Goal: Check status: Check status

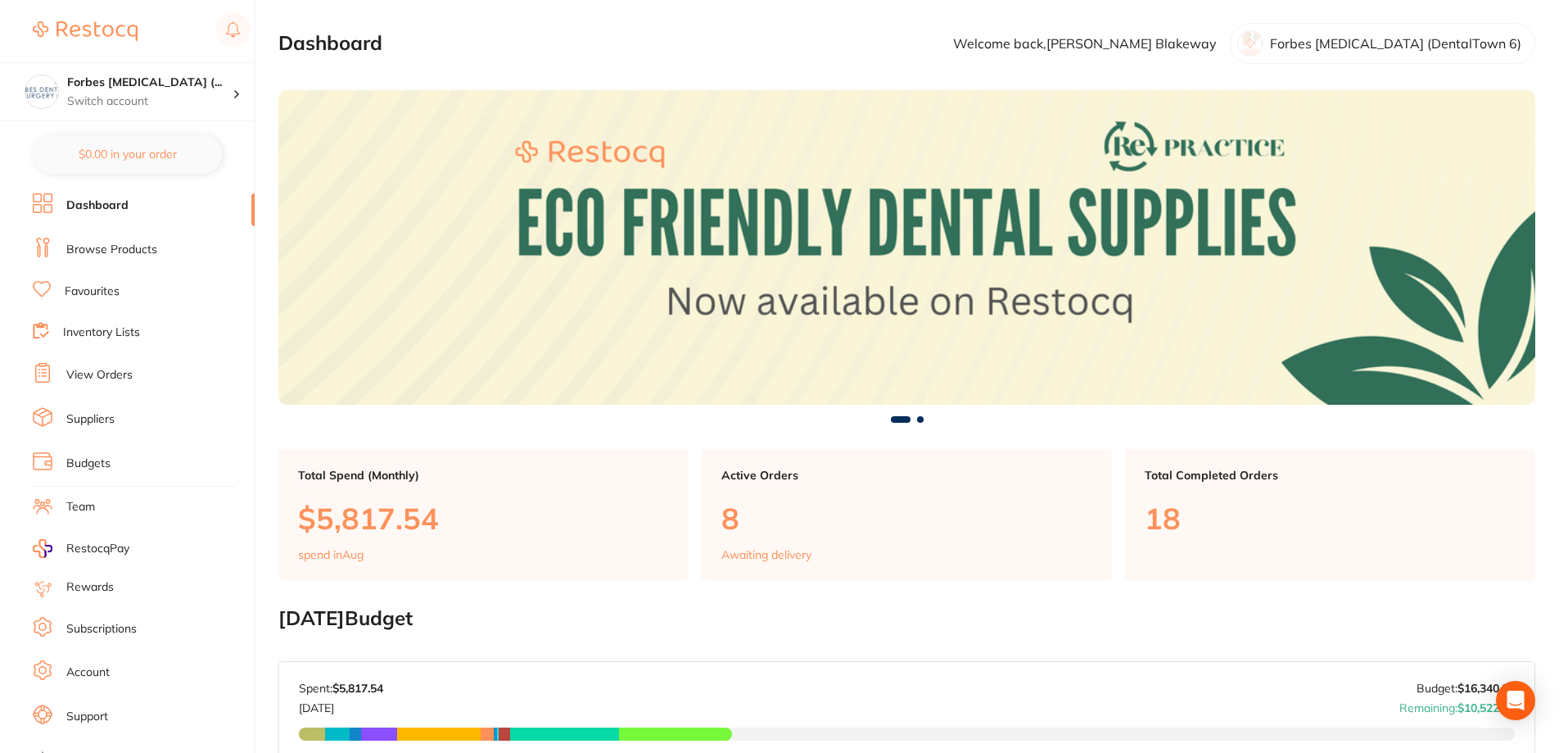
scroll to position [382, 0]
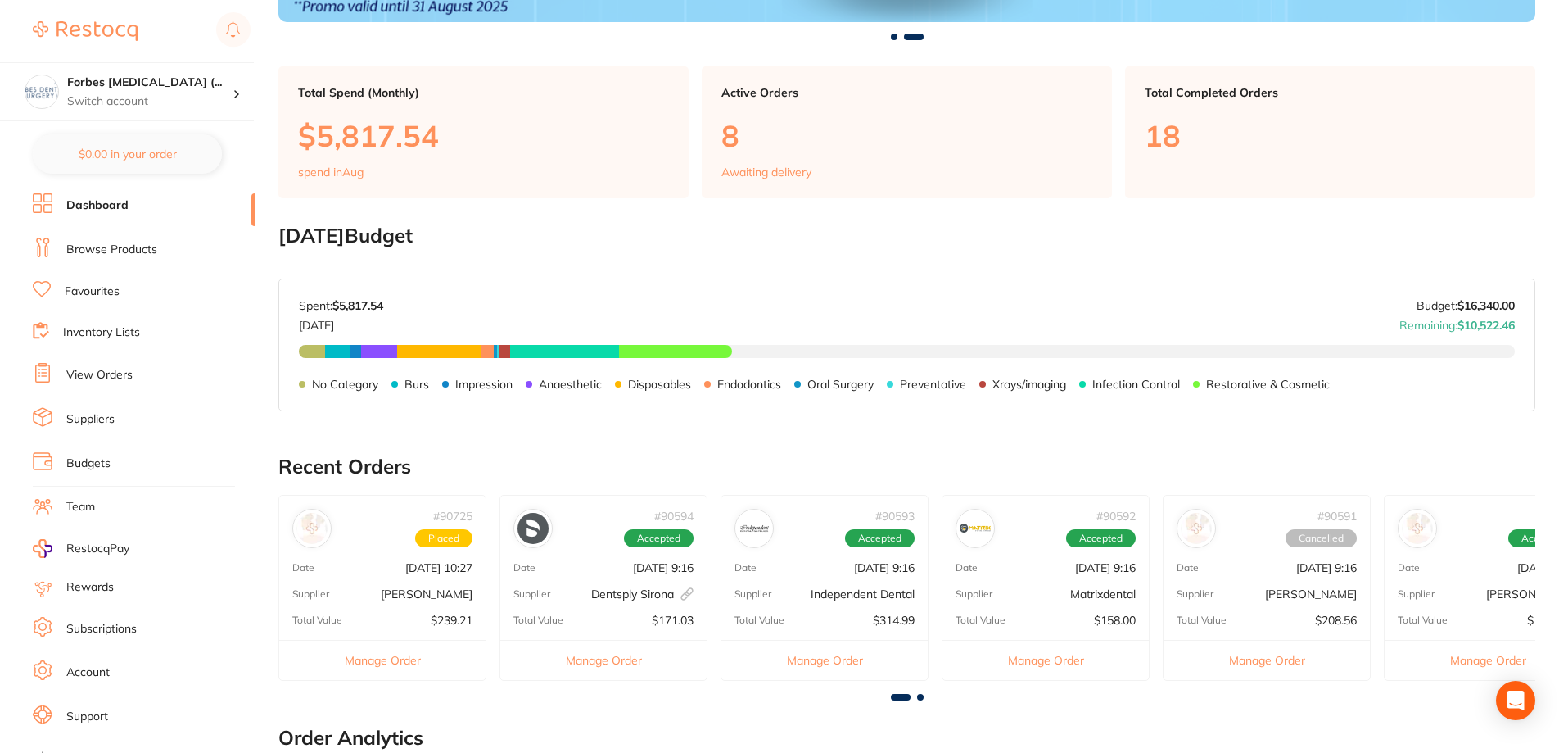
click at [101, 372] on link "View Orders" at bounding box center [99, 375] width 67 height 16
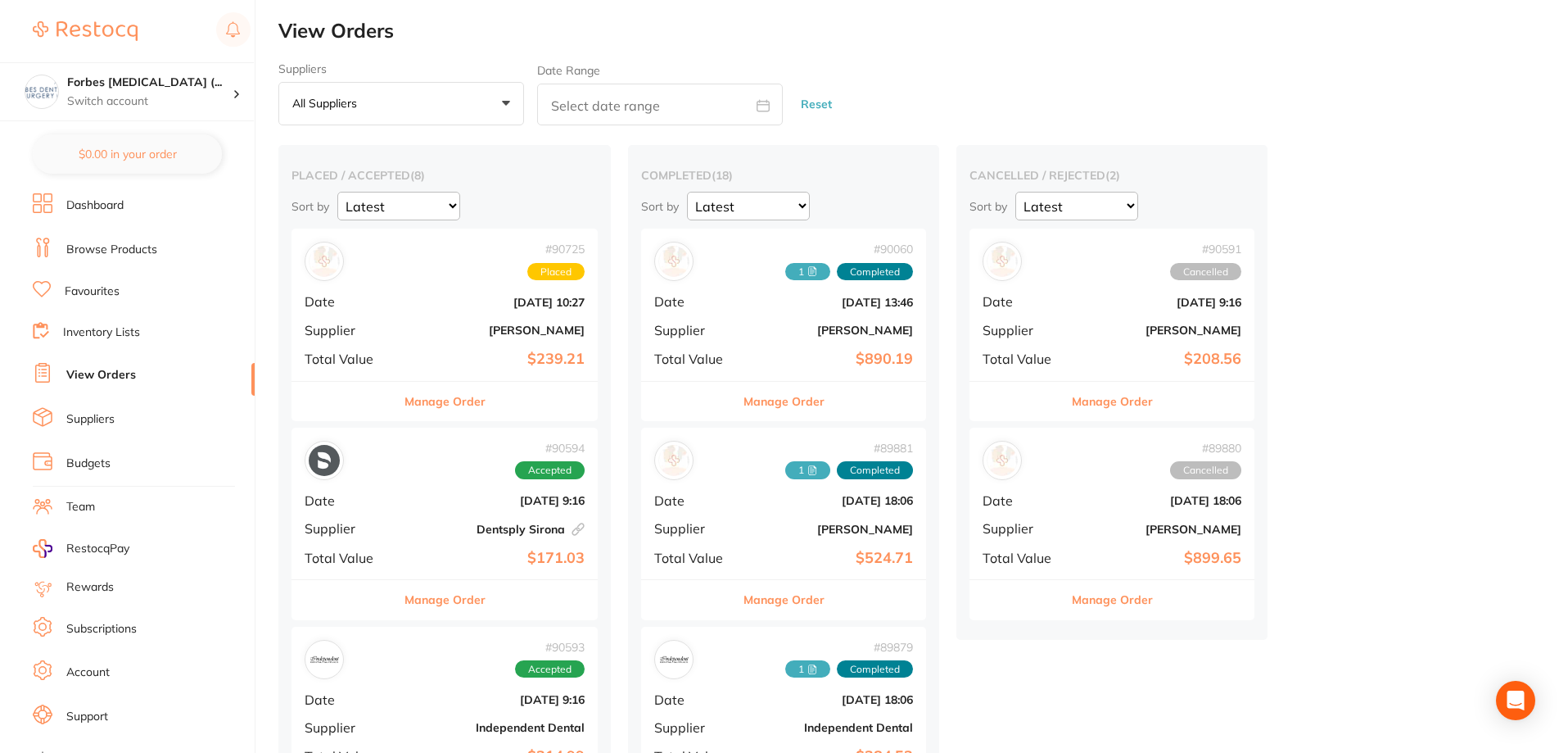
click at [423, 499] on b "[DATE] 9:16" at bounding box center [496, 500] width 177 height 13
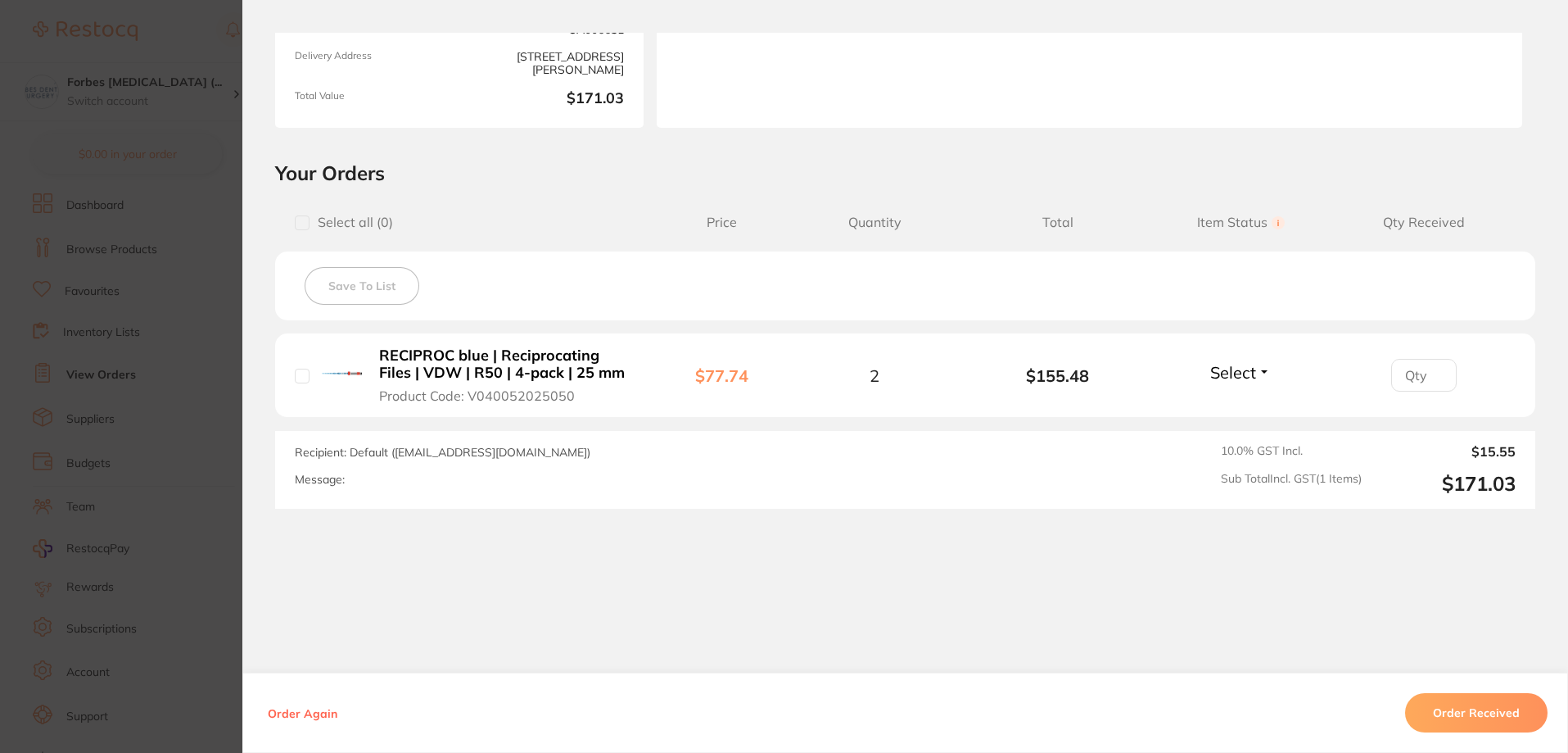
scroll to position [382, 0]
click at [1255, 375] on button "Select" at bounding box center [1240, 372] width 70 height 20
click at [1247, 407] on span "Received" at bounding box center [1241, 407] width 42 height 12
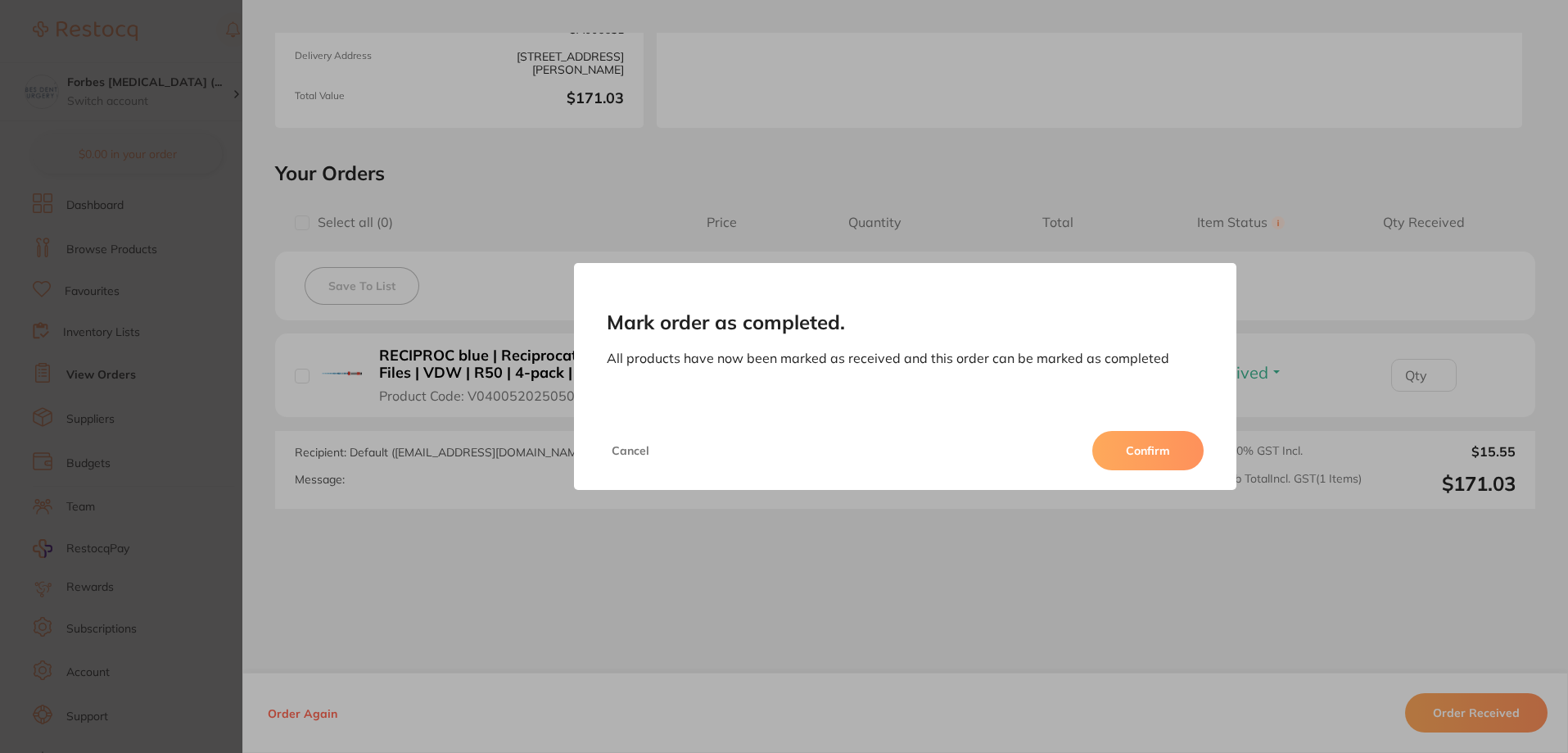
click at [1159, 450] on button "Confirm" at bounding box center [1149, 451] width 112 height 39
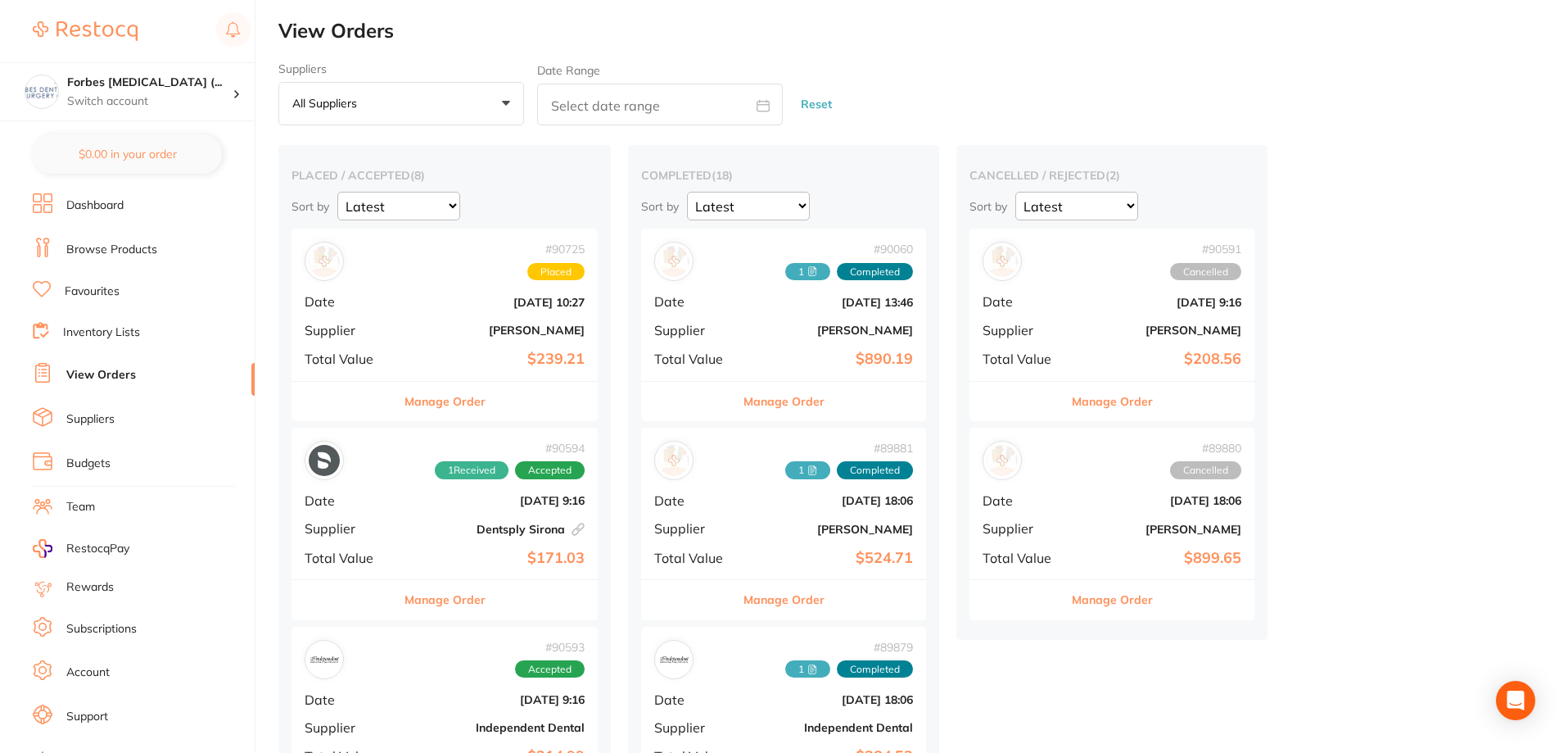
scroll to position [382, 0]
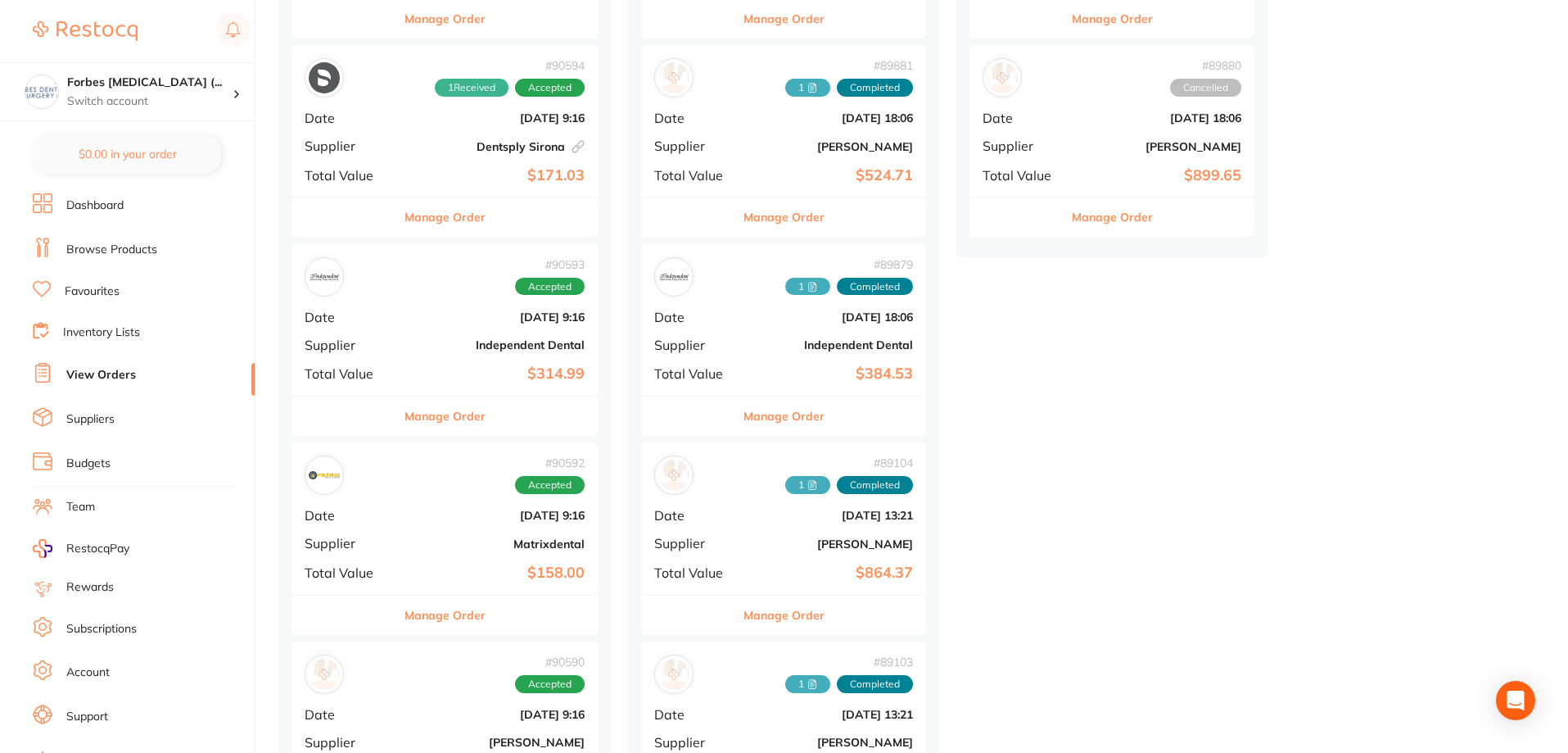
click at [390, 108] on div "# 90594 1 Received Accepted Date [DATE] 9:16 Supplier Dentsply Sirona This orde…" at bounding box center [444, 121] width 306 height 152
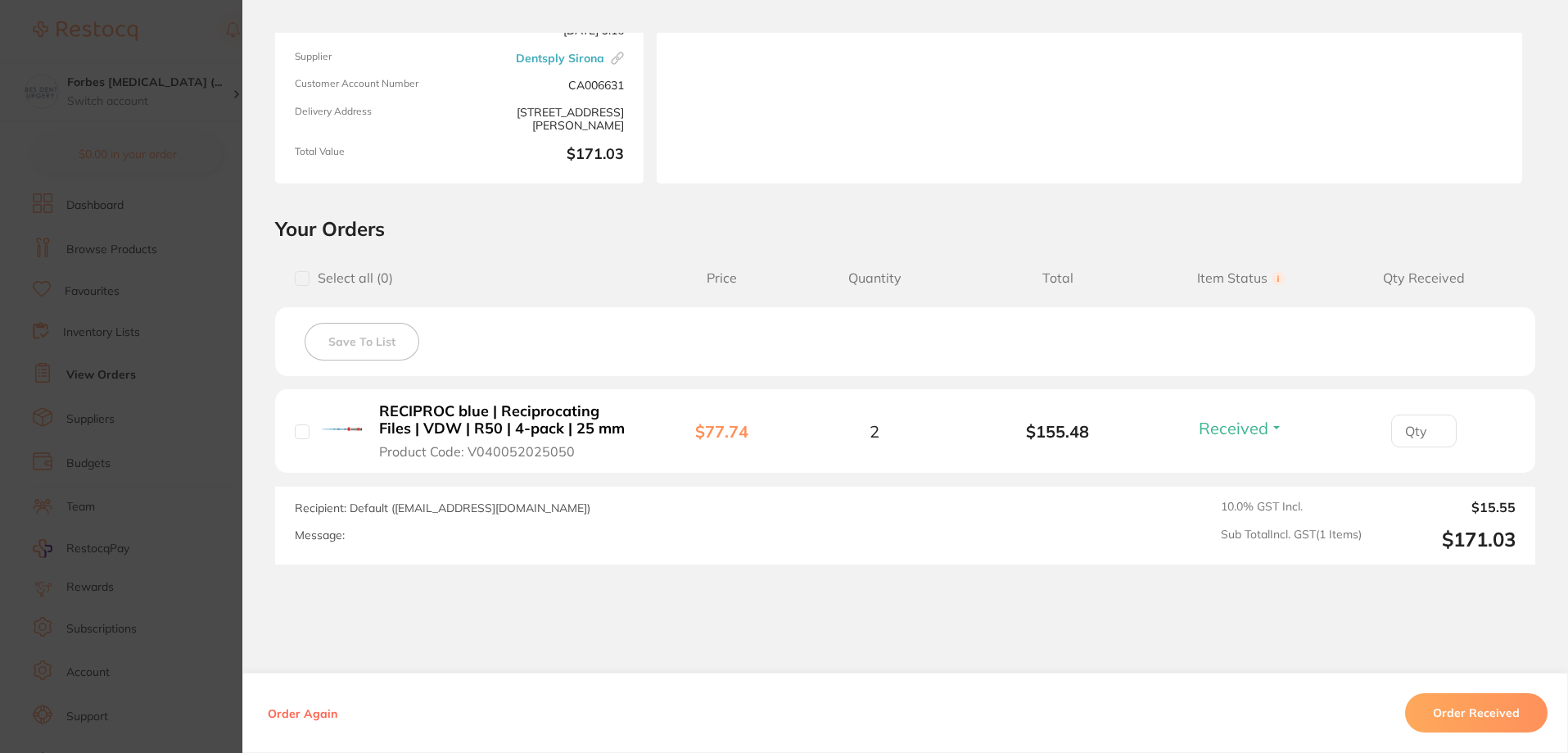
scroll to position [243, 0]
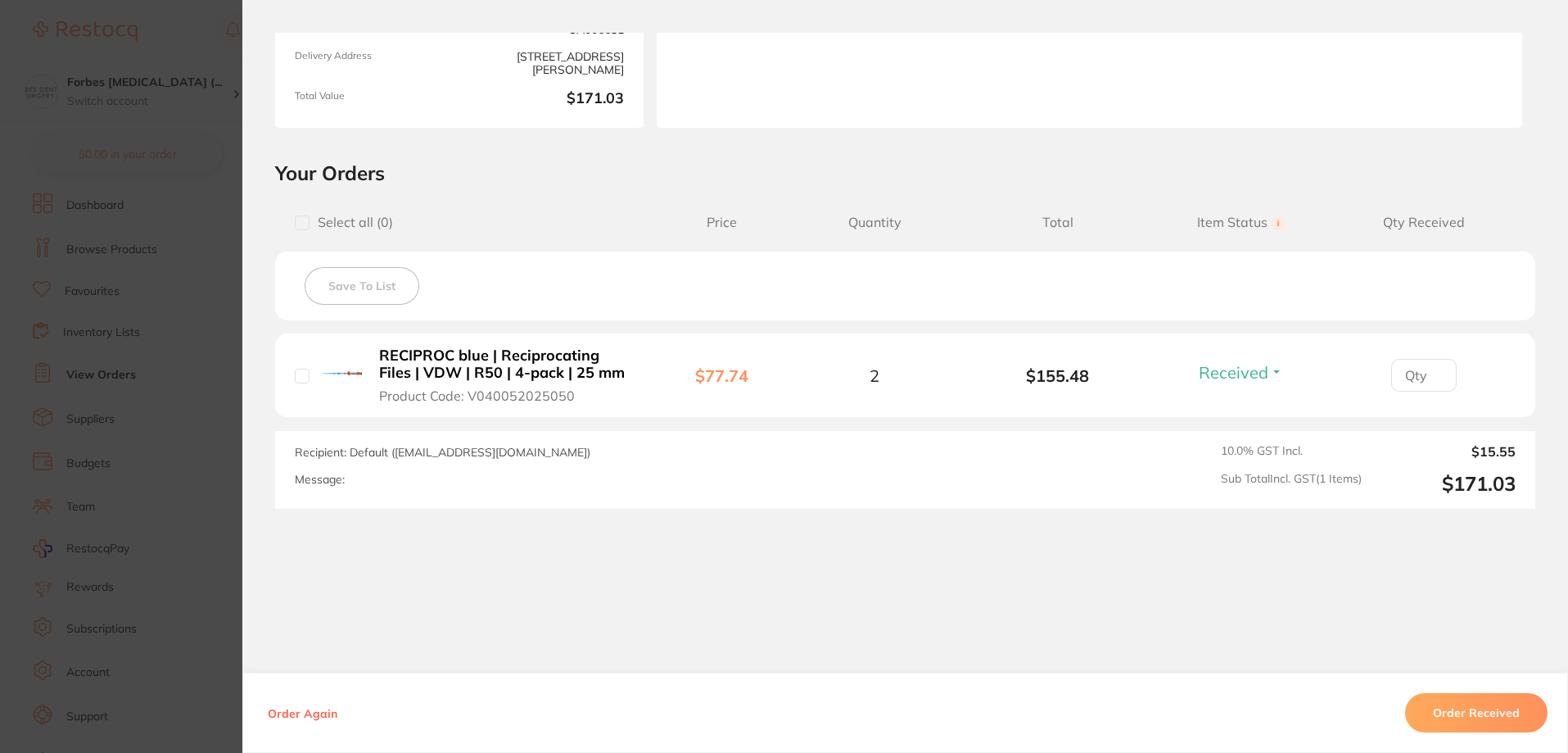
click at [1463, 724] on button "Order Received" at bounding box center [1476, 712] width 143 height 39
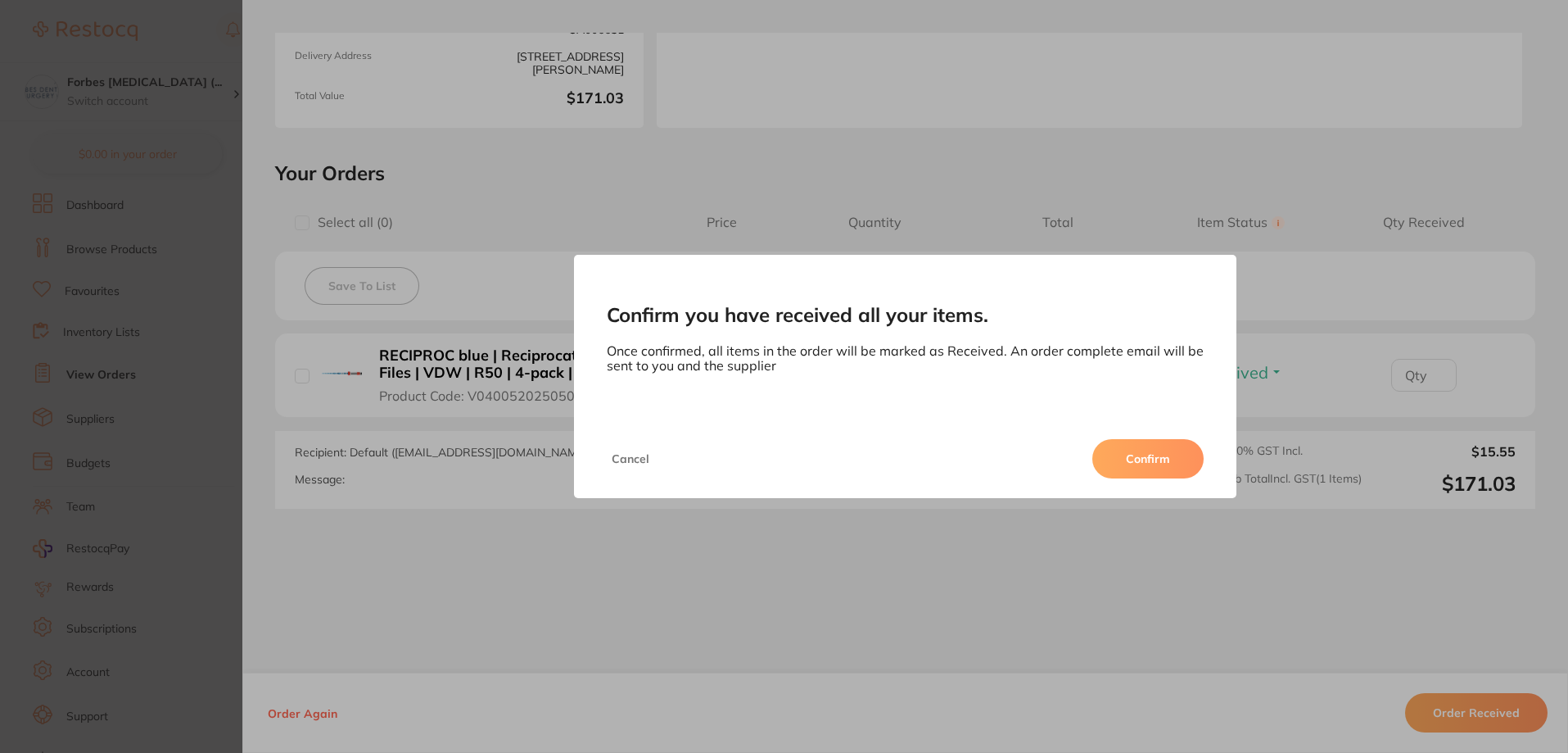
click at [1152, 465] on button "Confirm" at bounding box center [1149, 459] width 112 height 39
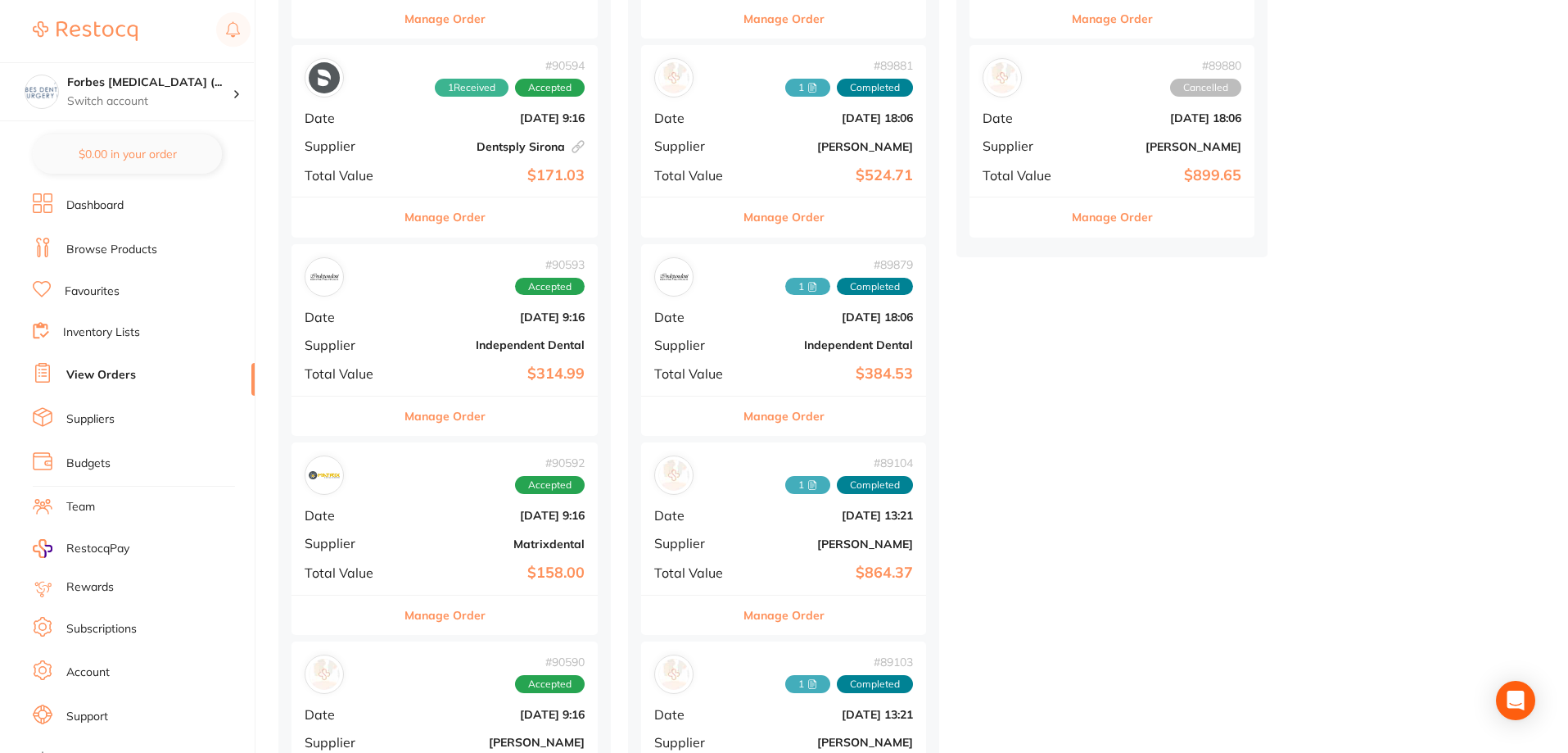
scroll to position [1147, 0]
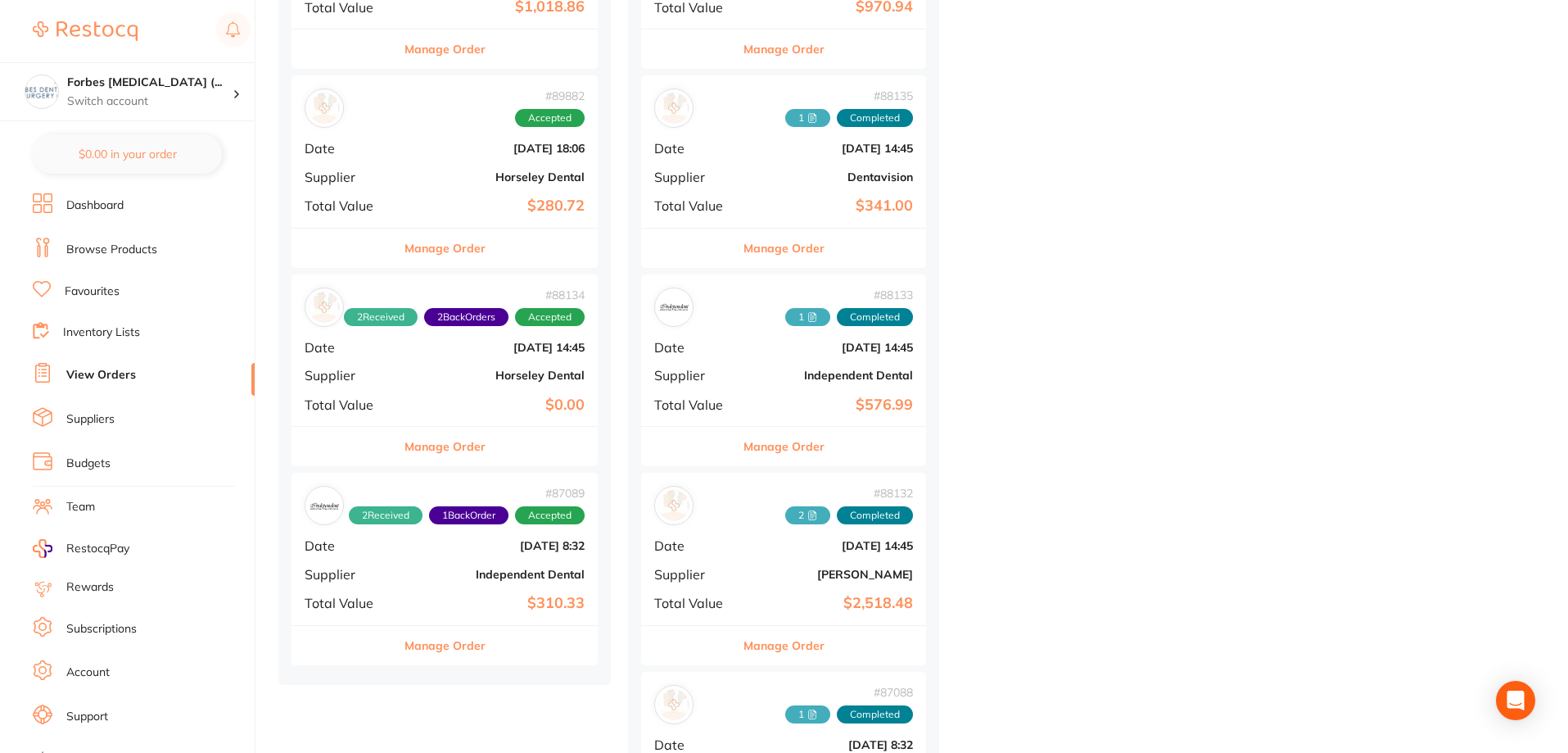
click at [422, 202] on b "$280.72" at bounding box center [496, 206] width 177 height 17
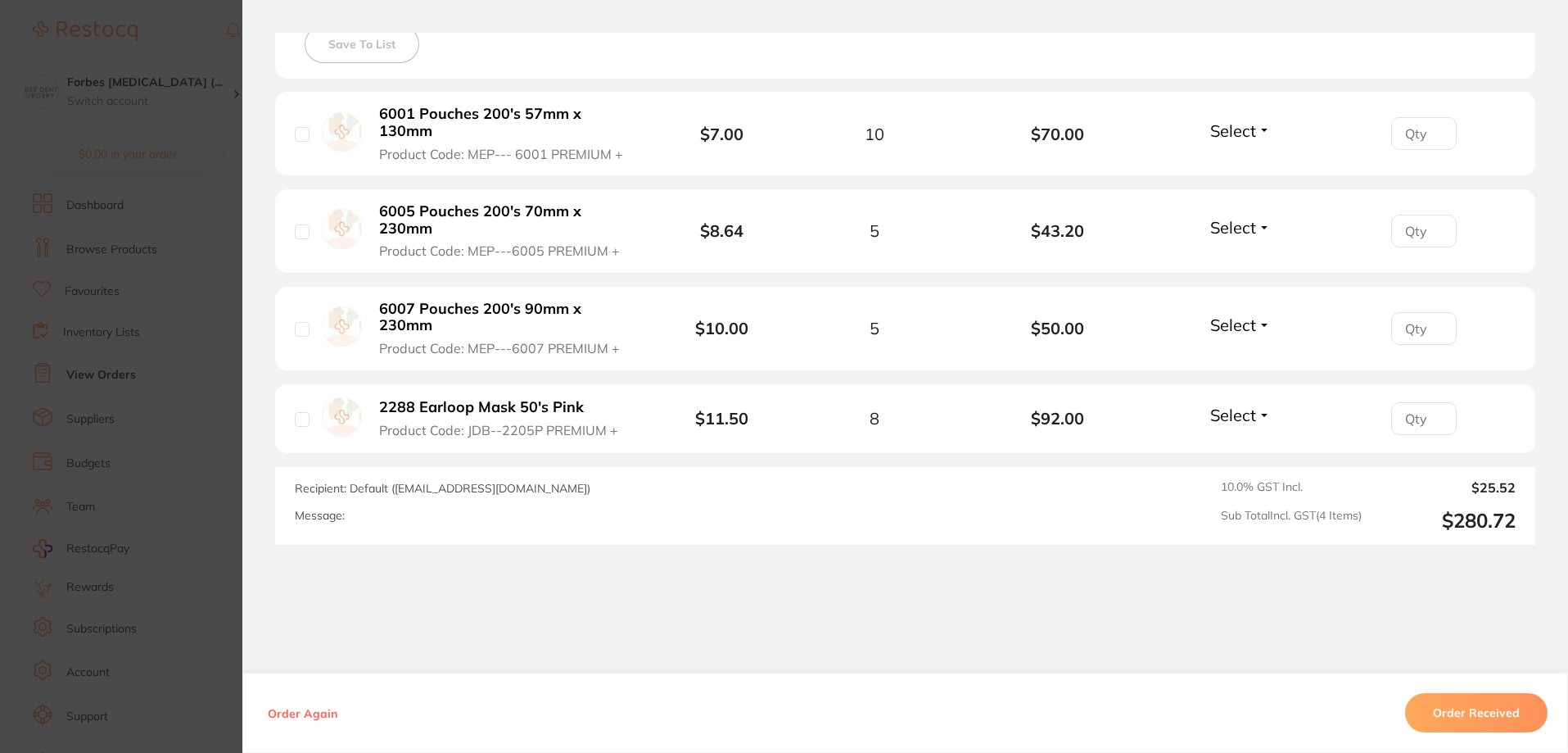
scroll to position [519, 0]
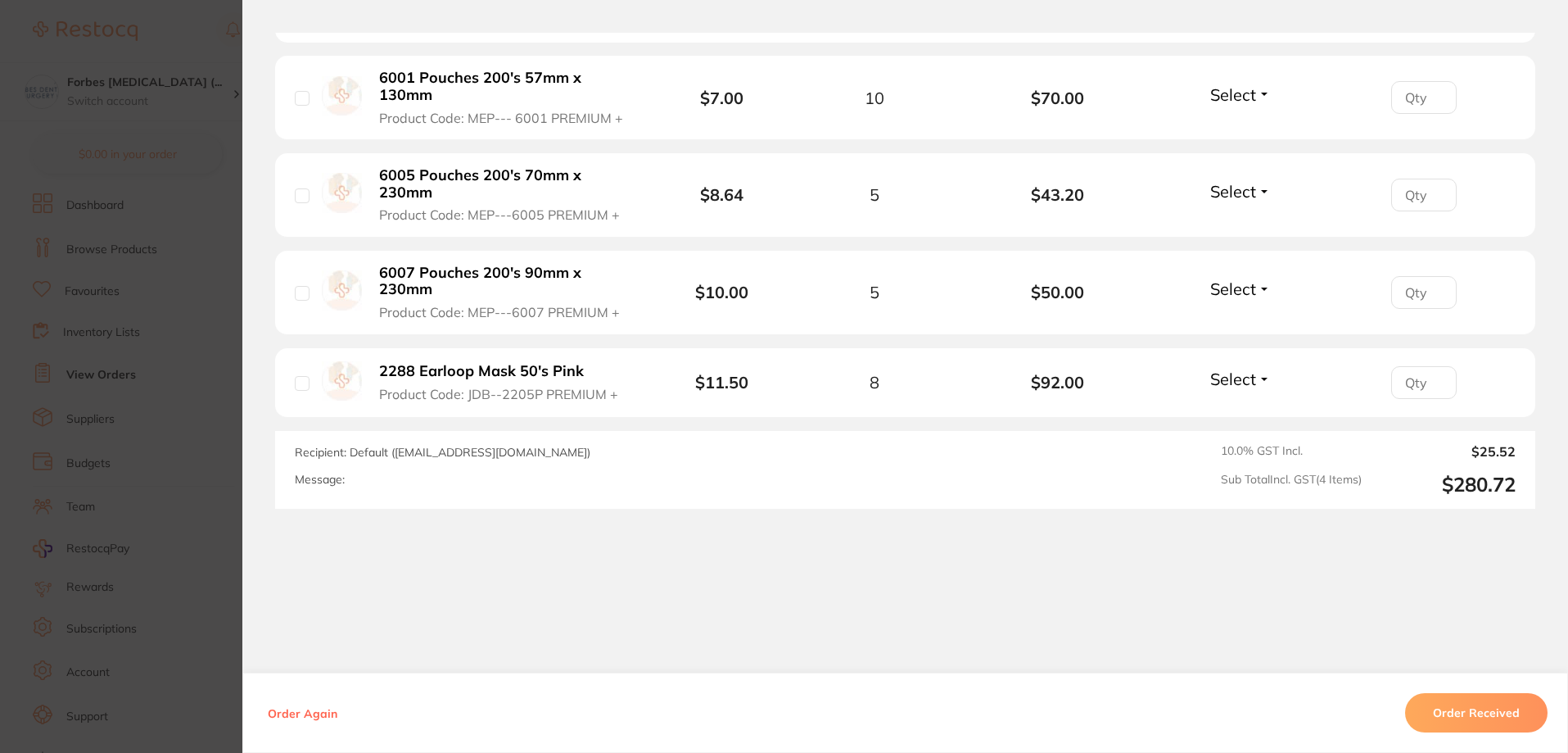
click at [1473, 689] on div "Order Again Order Received" at bounding box center [905, 712] width 1326 height 80
click at [1476, 714] on button "Order Received" at bounding box center [1476, 712] width 143 height 39
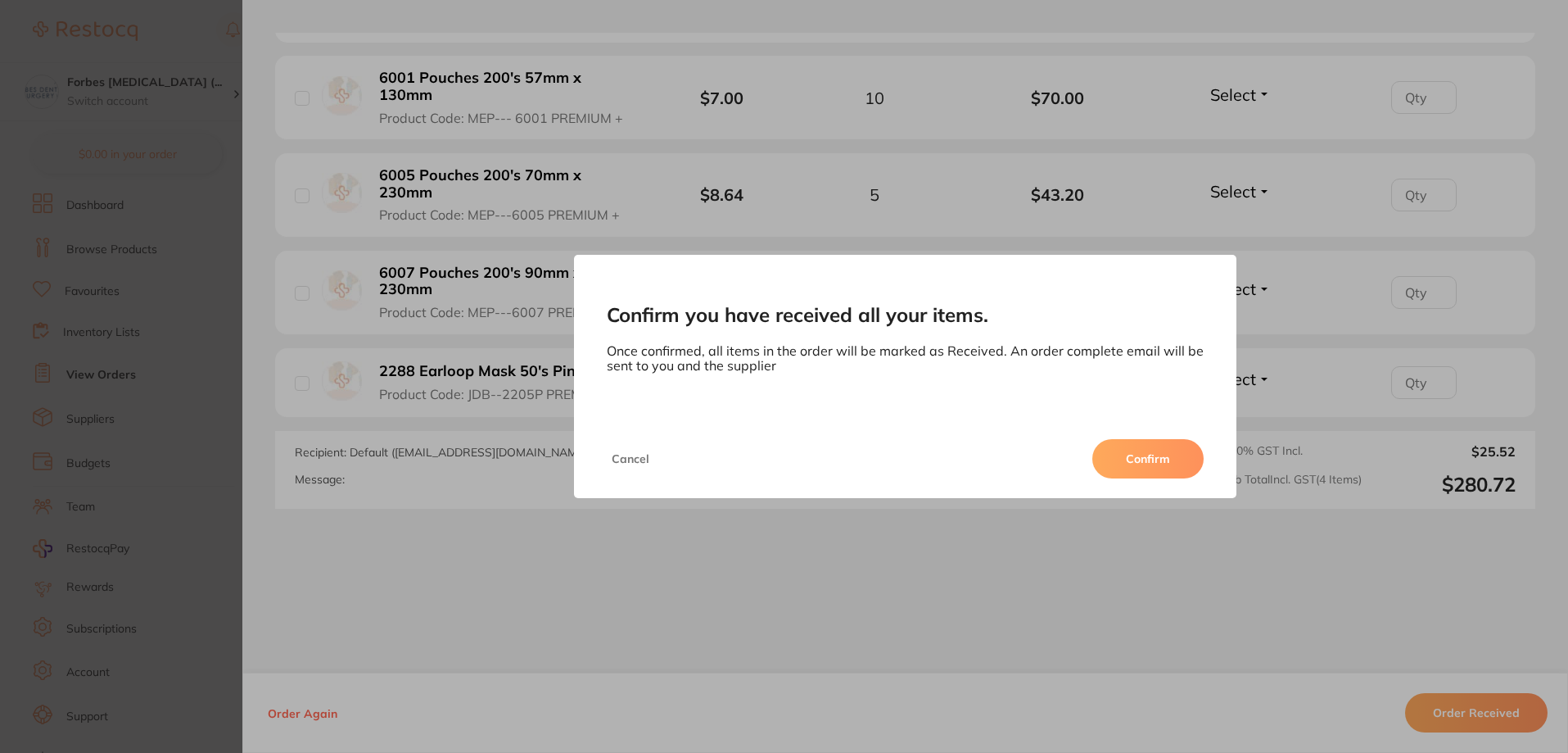
click at [1156, 466] on button "Confirm" at bounding box center [1149, 459] width 112 height 39
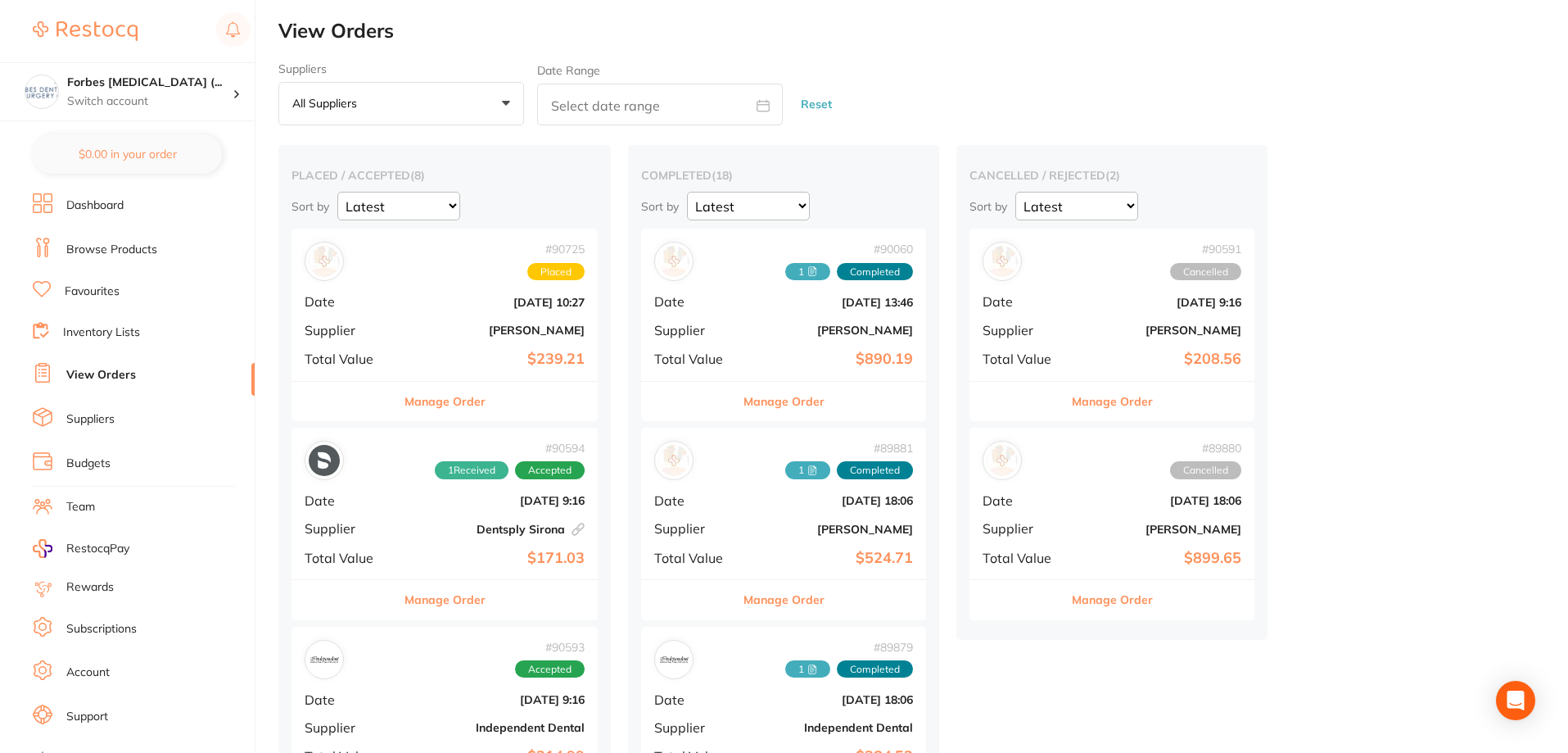
click at [434, 519] on div "# 90594 1 Received Accepted Date [DATE] 9:16 Supplier Dentsply Sirona This orde…" at bounding box center [444, 503] width 306 height 152
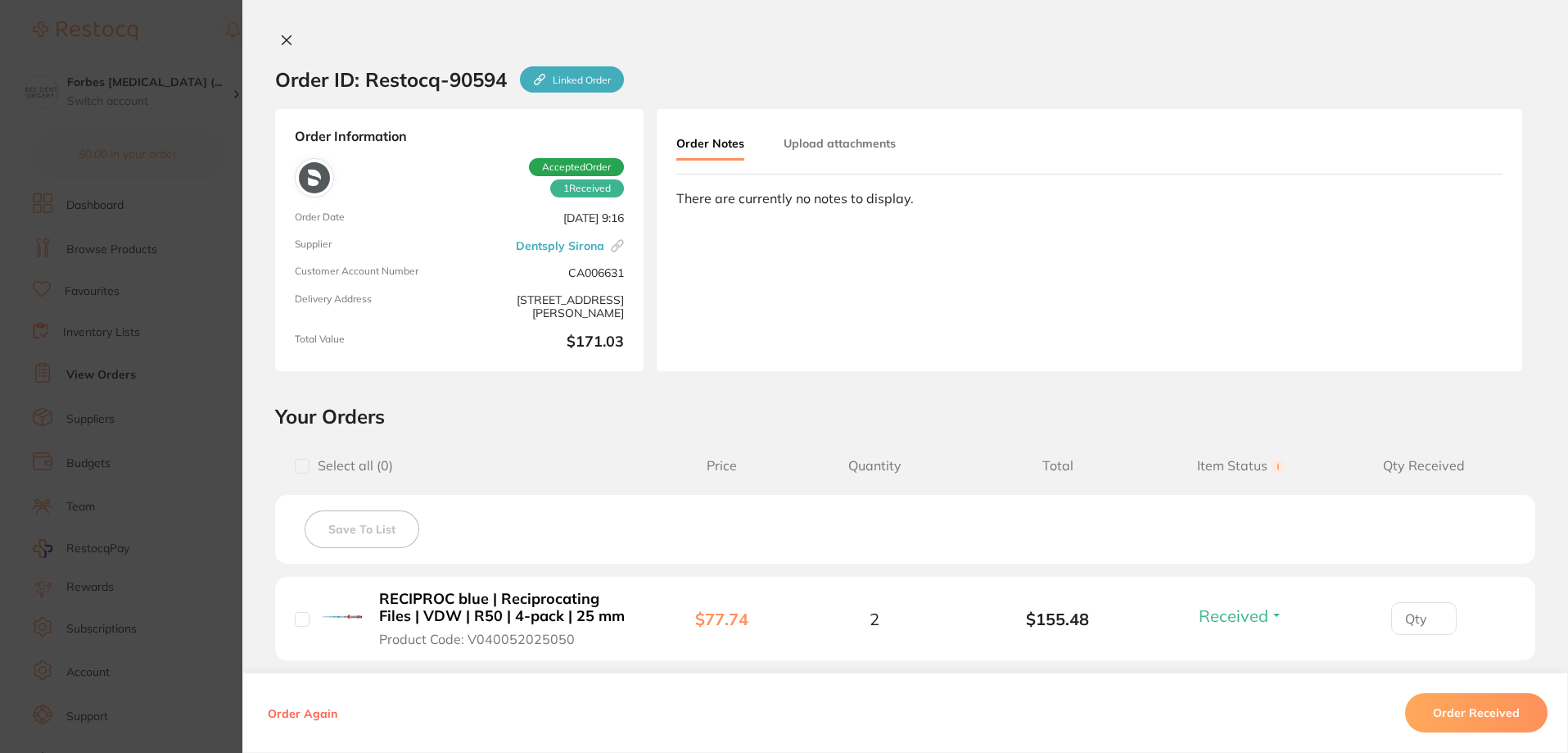
click at [66, 145] on section "Order ID: Restocq- 90594 Linked Order Order Information 1 Received Accepted Ord…" at bounding box center [784, 376] width 1568 height 753
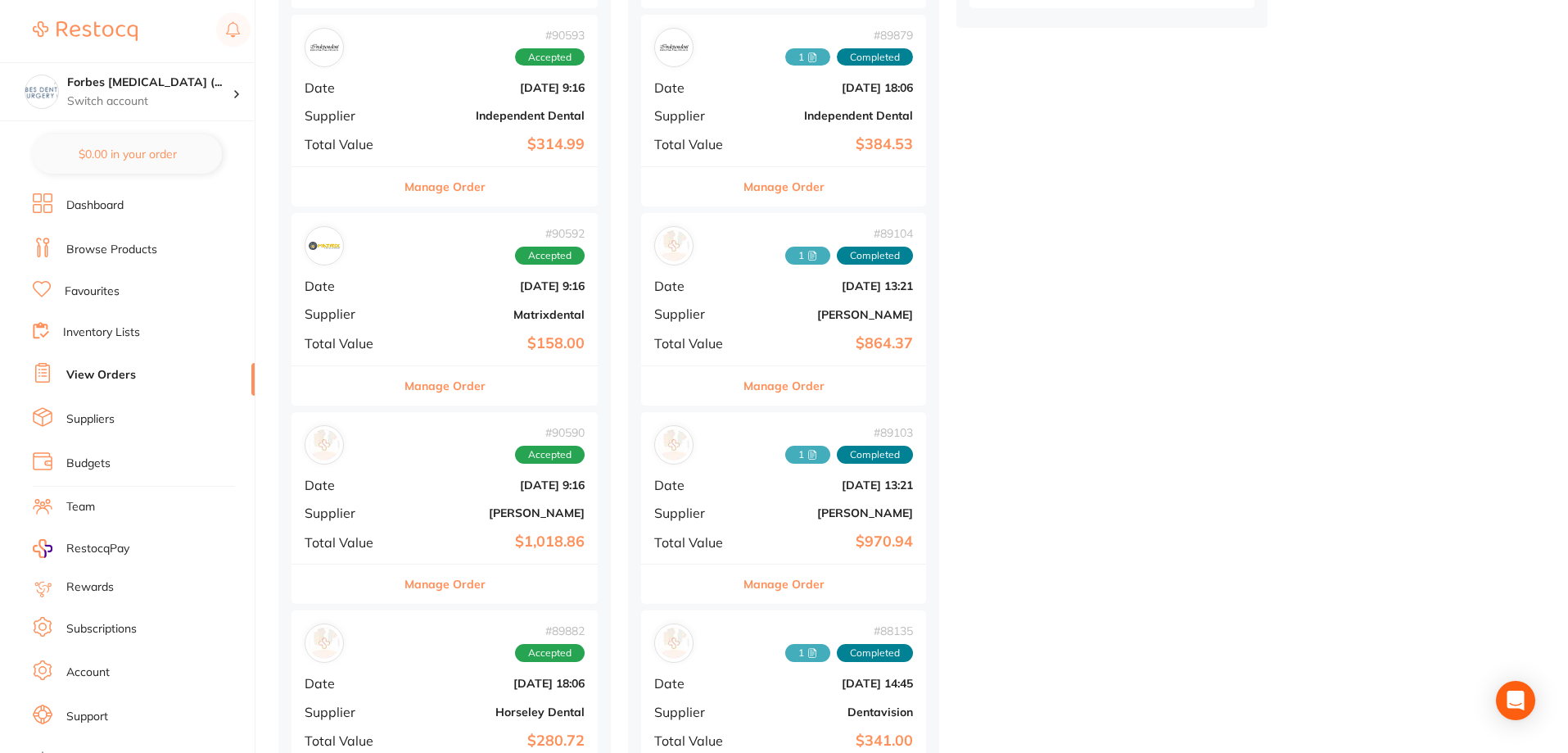
scroll to position [764, 0]
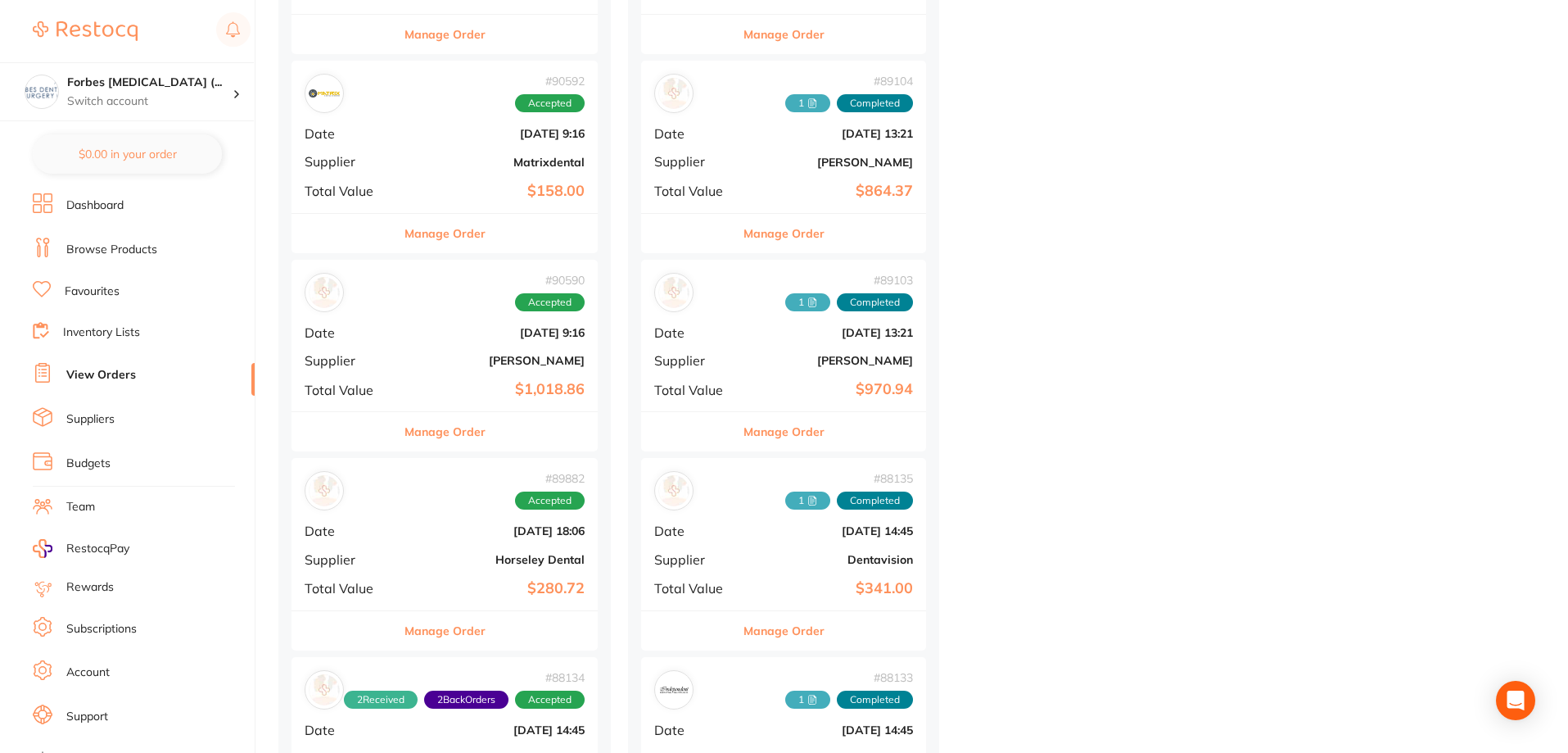
click at [432, 325] on div "# 90590 Accepted Date [DATE] 9:16 Supplier [PERSON_NAME] Total Value $1,018.86" at bounding box center [444, 335] width 306 height 152
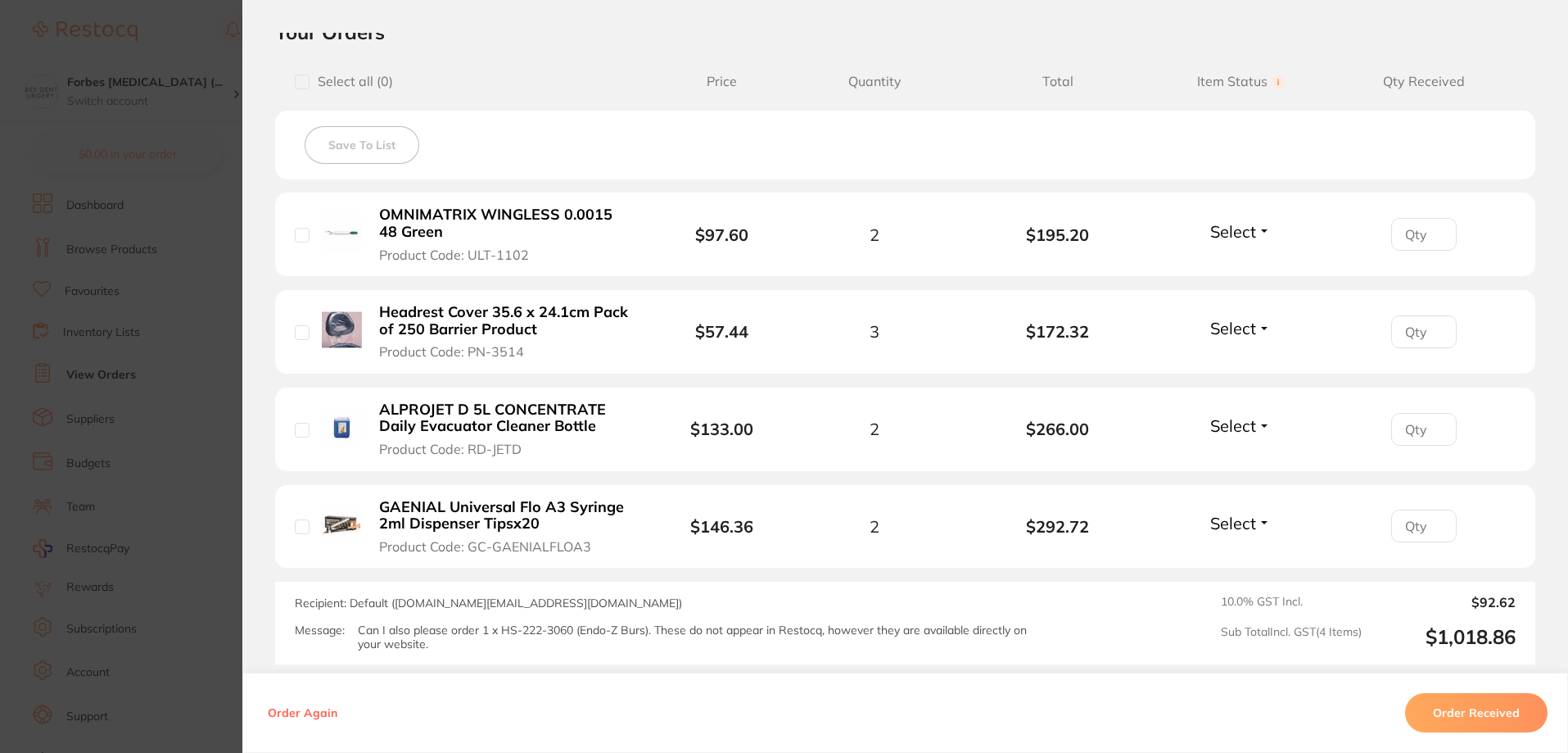
scroll to position [538, 0]
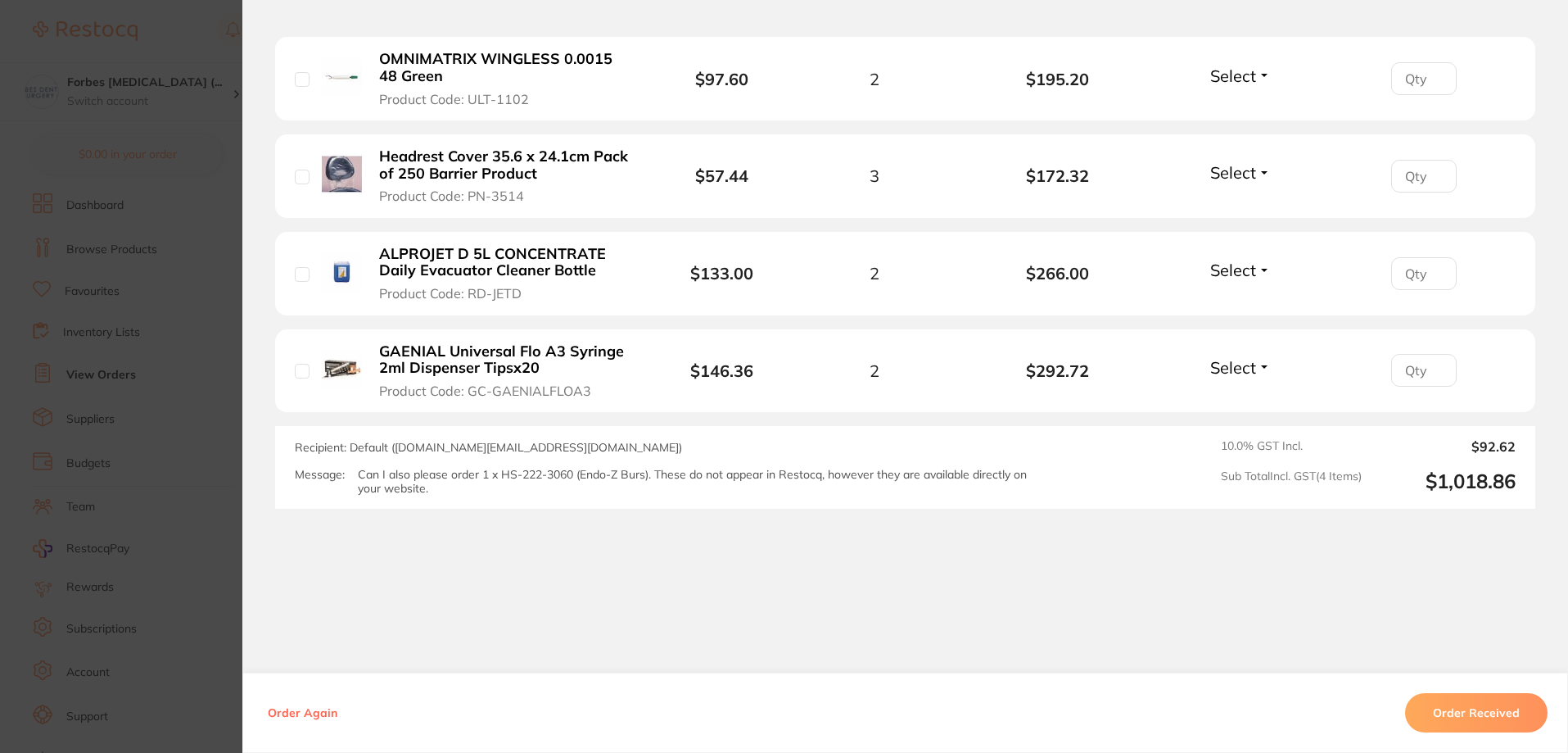
click at [1446, 694] on button "Order Received" at bounding box center [1476, 712] width 143 height 39
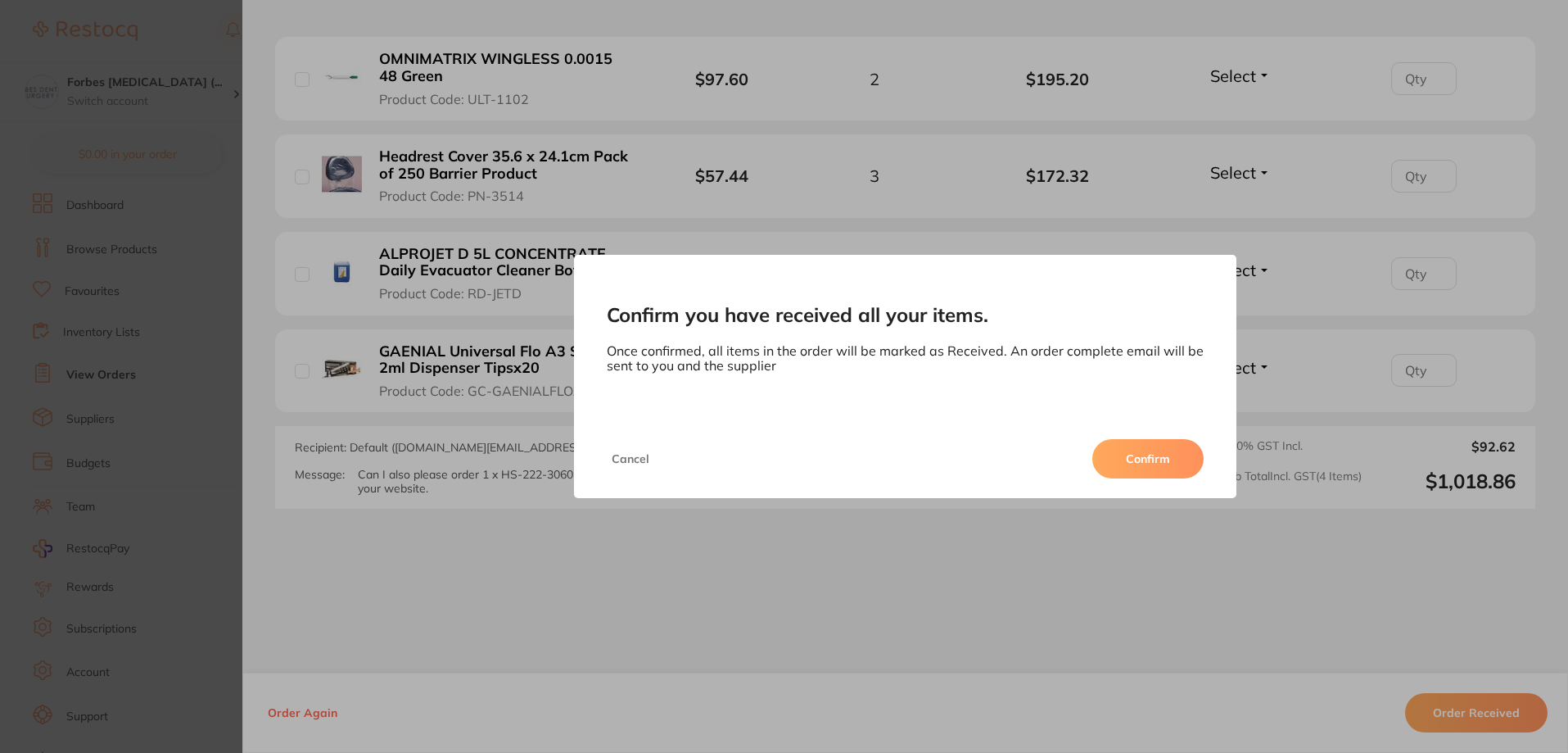
click at [1126, 458] on button "Confirm" at bounding box center [1149, 459] width 112 height 39
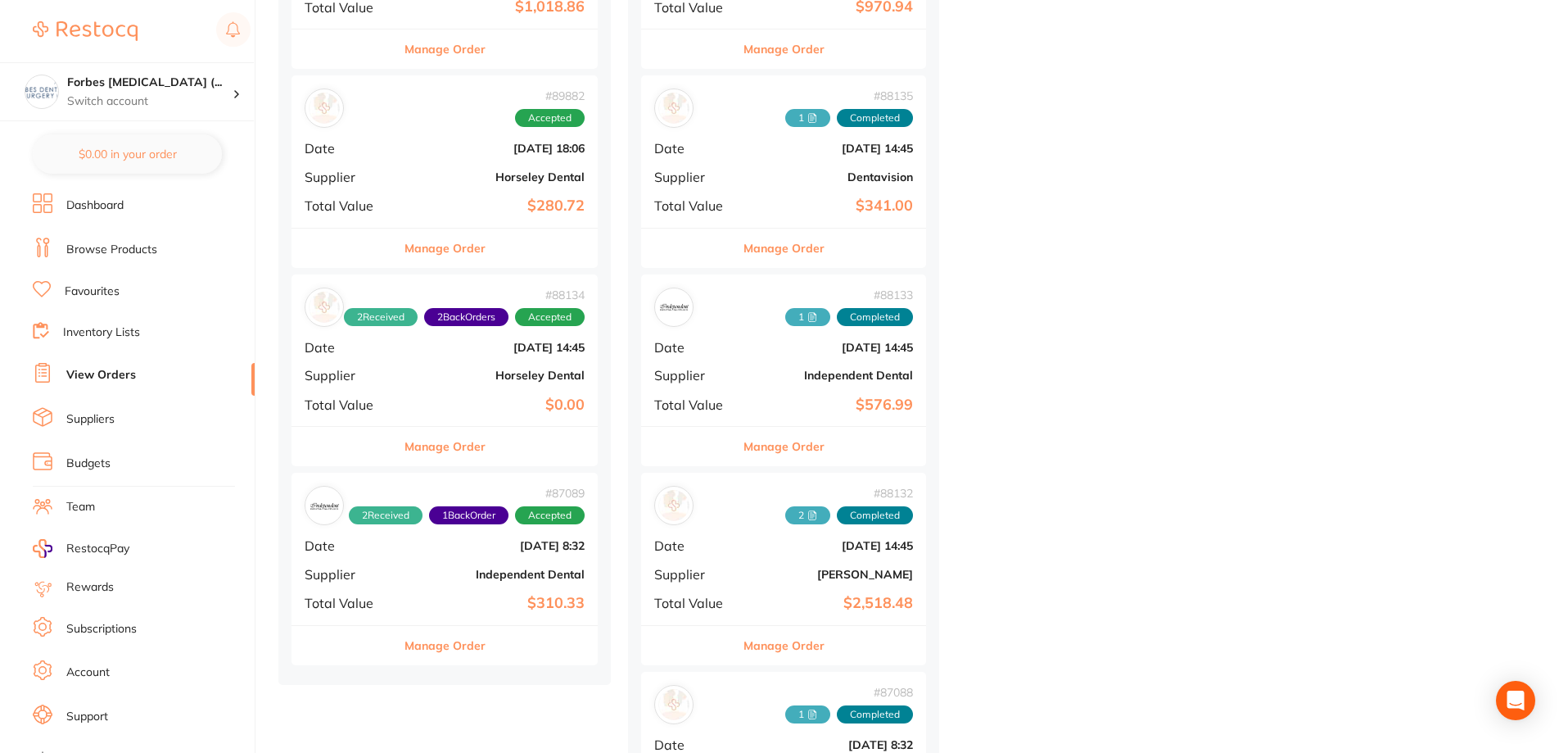
scroll to position [764, 0]
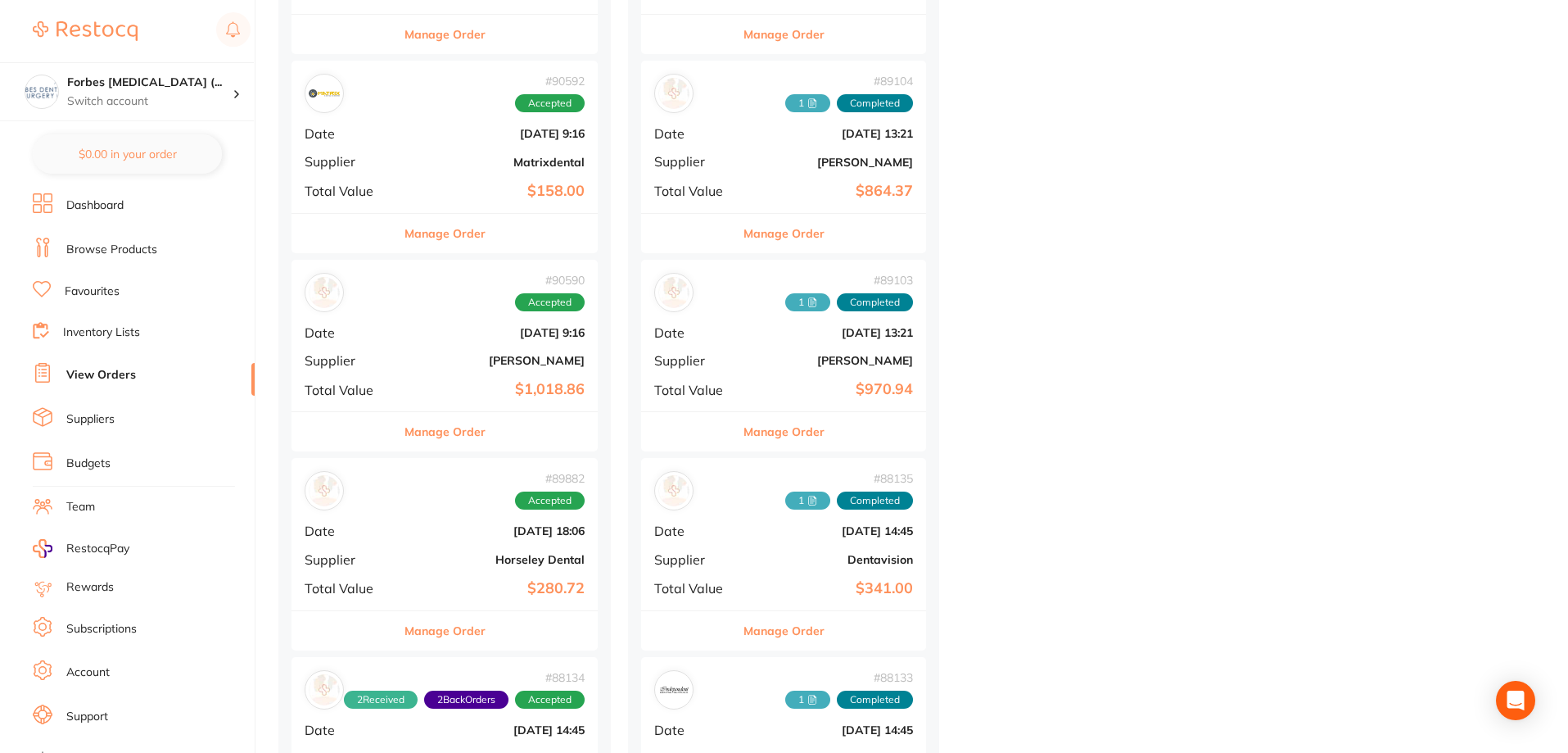
click at [410, 562] on b "Horseley Dental" at bounding box center [496, 559] width 177 height 13
